Goal: Find specific fact: Find specific fact

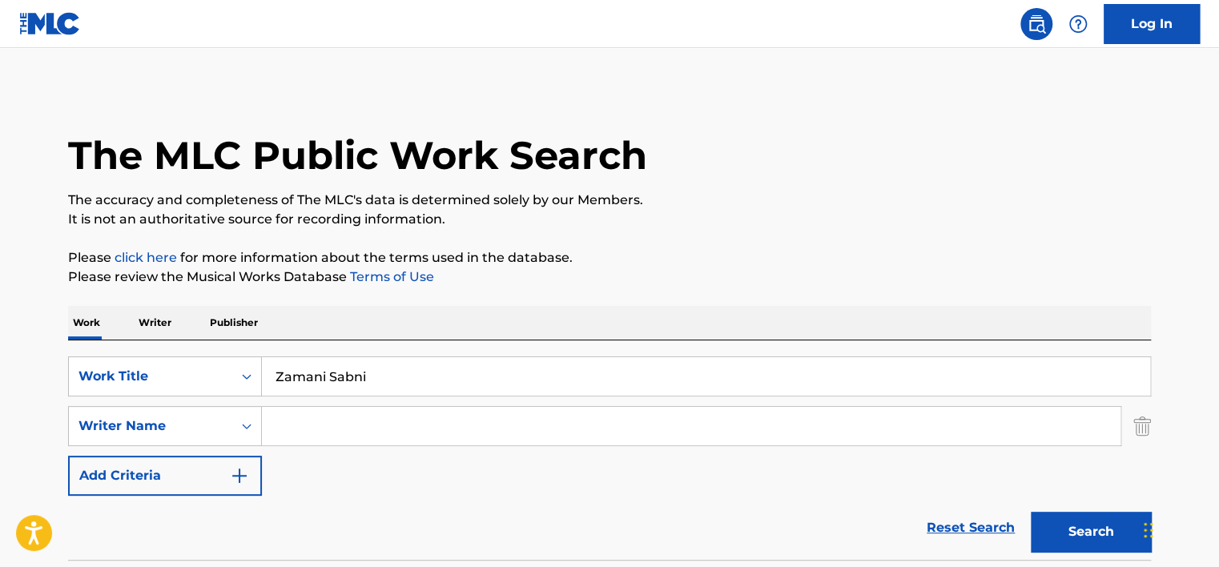
click at [336, 388] on input "Zamani Sabni" at bounding box center [706, 376] width 888 height 38
paste input "[PERSON_NAME]"
type input "[PERSON_NAME]"
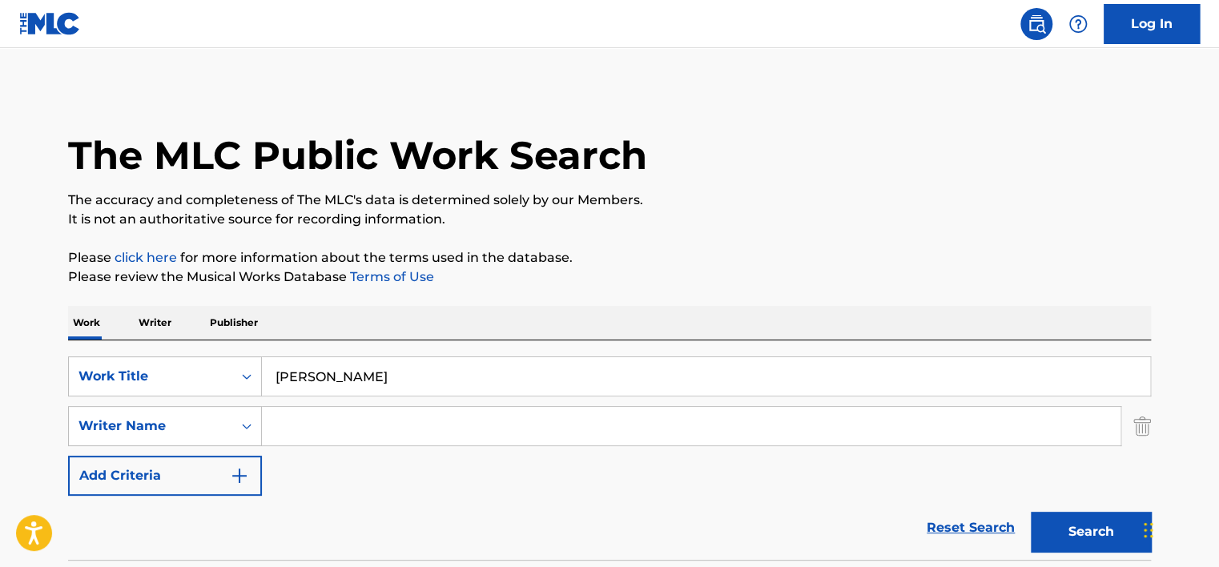
click at [311, 416] on input "Search Form" at bounding box center [691, 426] width 858 height 38
paste input "[PERSON_NAME]"
type input "[PERSON_NAME]"
click at [292, 368] on input "[PERSON_NAME]" at bounding box center [706, 376] width 888 height 38
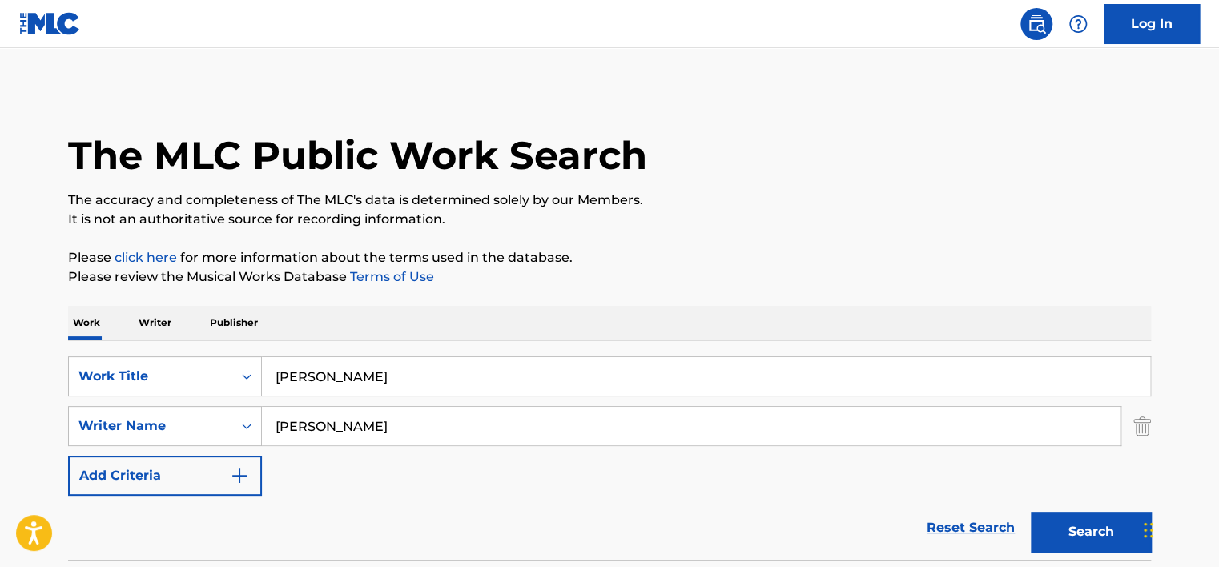
click at [292, 368] on input "[PERSON_NAME]" at bounding box center [706, 376] width 888 height 38
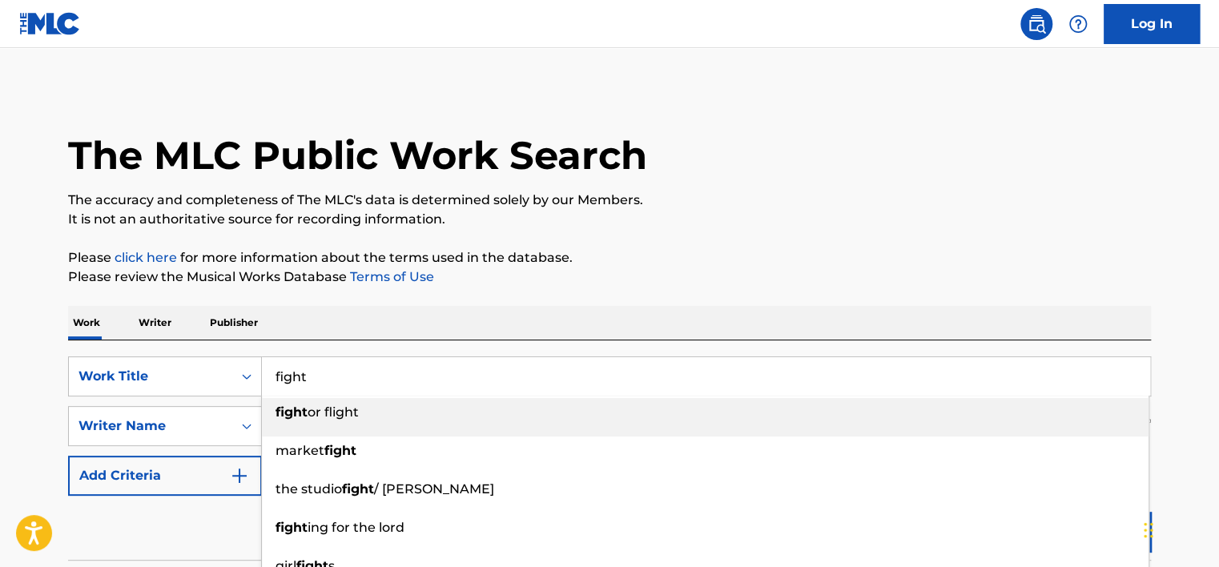
type input "fight"
drag, startPoint x: 976, startPoint y: 284, endPoint x: 1008, endPoint y: 314, distance: 43.6
click at [976, 283] on p "Please review the Musical Works Database Terms of Use" at bounding box center [609, 276] width 1083 height 19
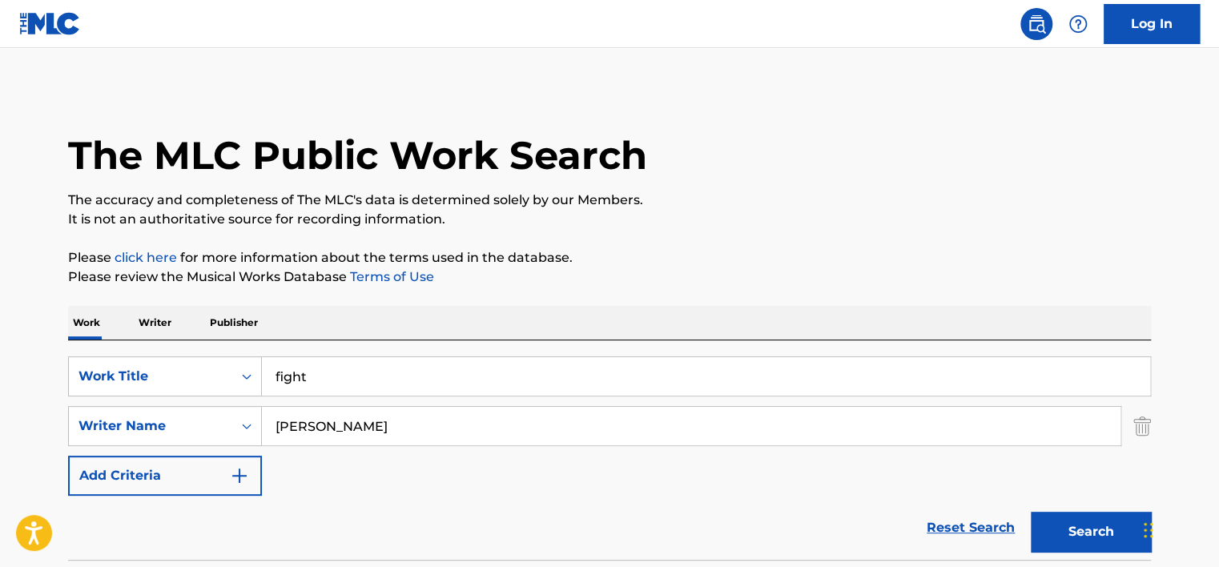
click at [1076, 523] on button "Search" at bounding box center [1090, 532] width 120 height 40
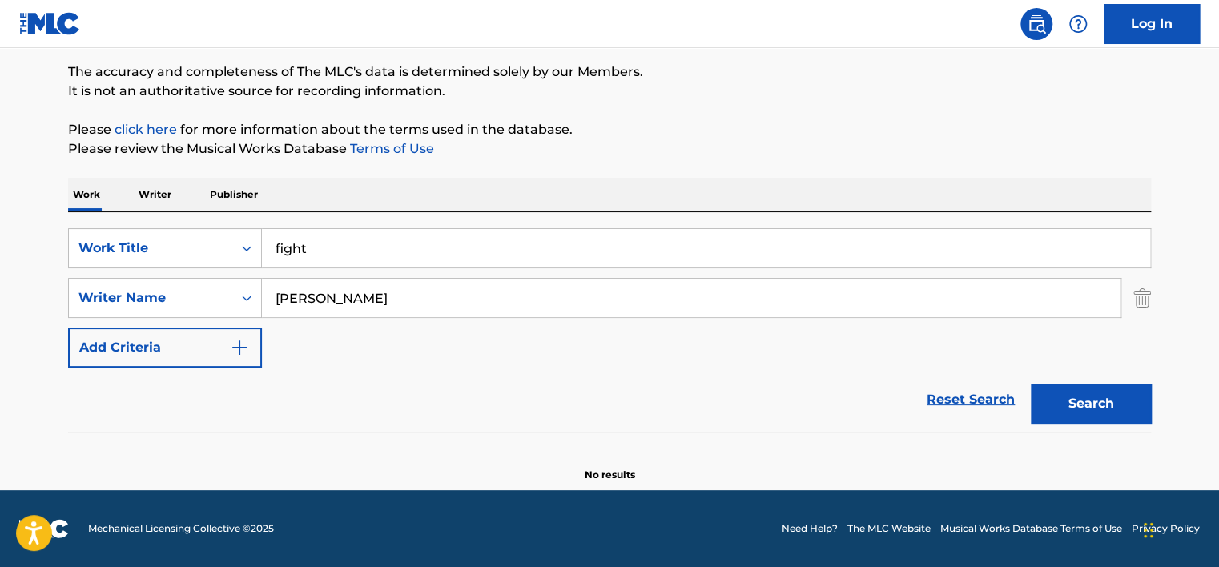
scroll to position [128, 0]
